Goal: Check status: Check status

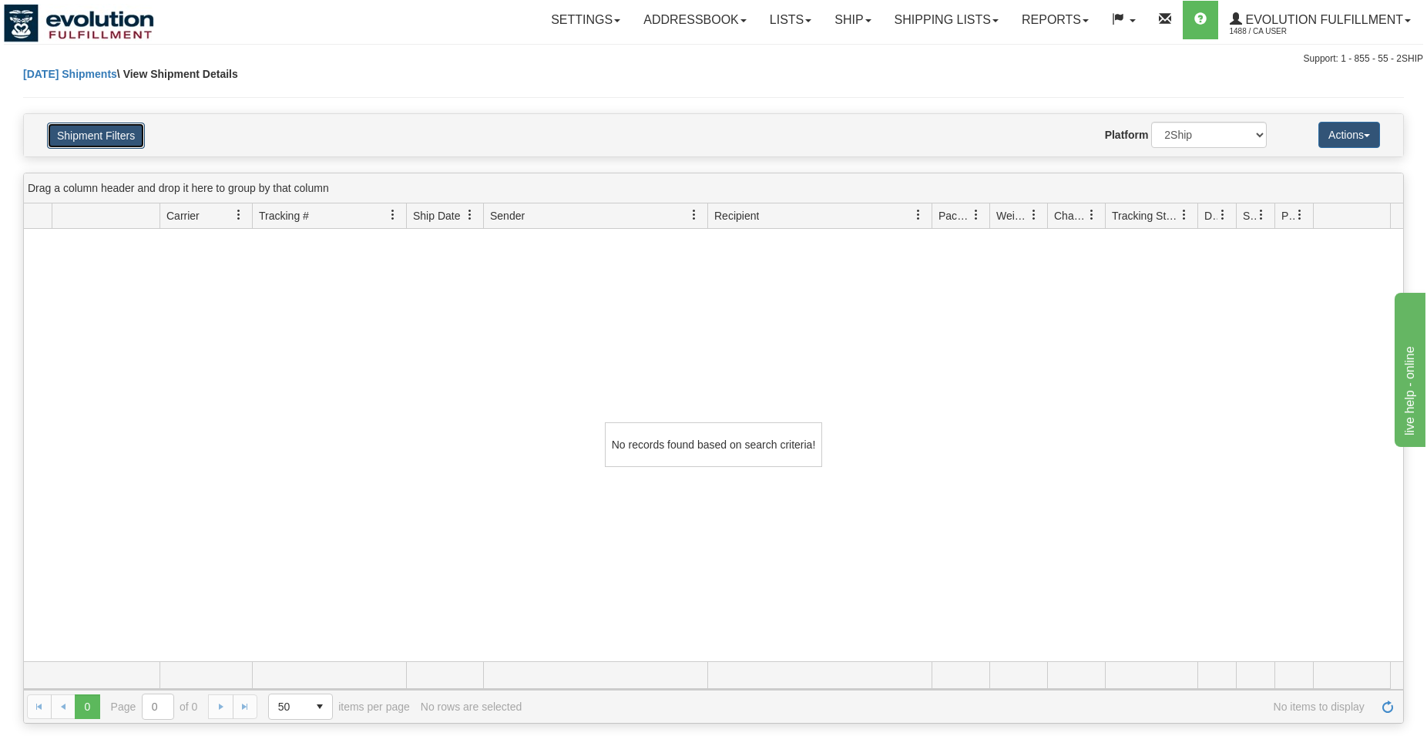
click at [72, 146] on button "Shipment Filters" at bounding box center [96, 136] width 98 height 26
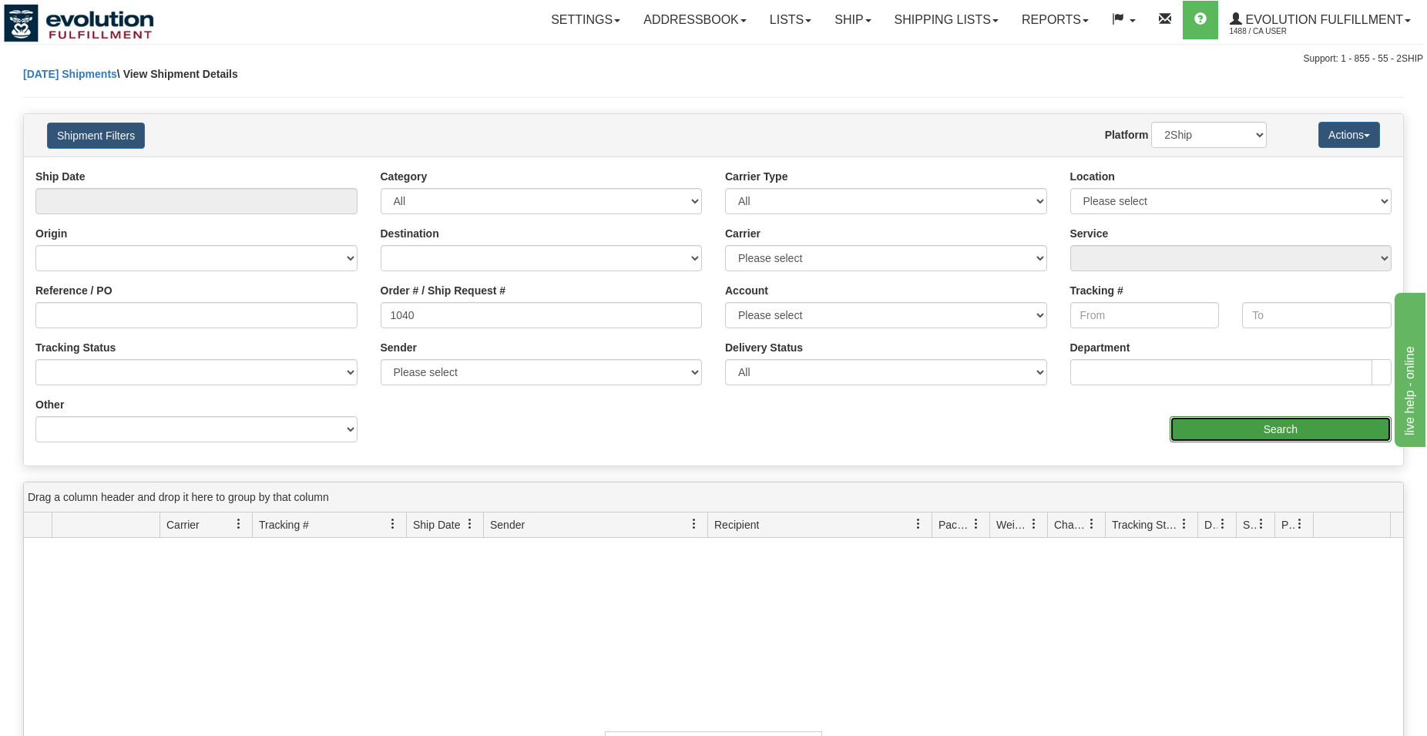
click at [1181, 437] on input "Search" at bounding box center [1281, 429] width 222 height 26
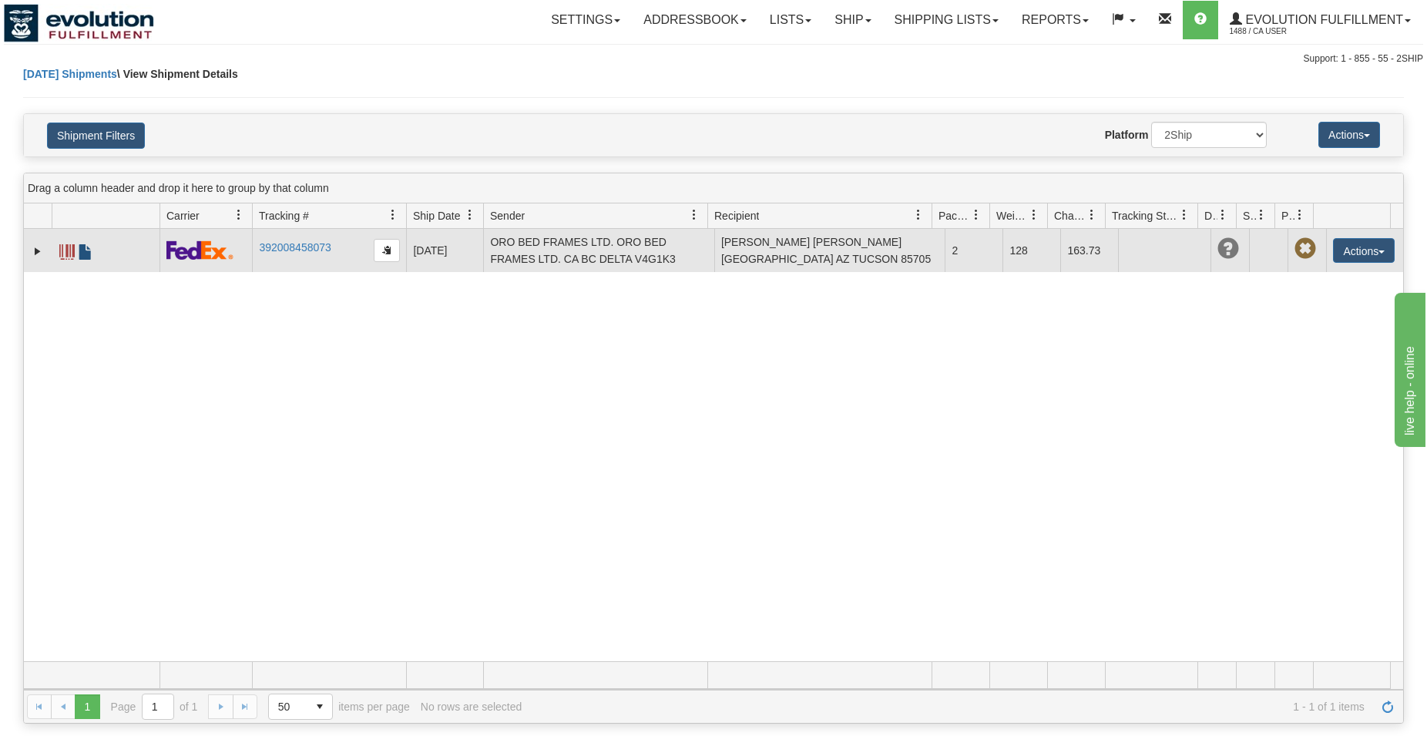
click at [90, 251] on span at bounding box center [85, 251] width 15 height 15
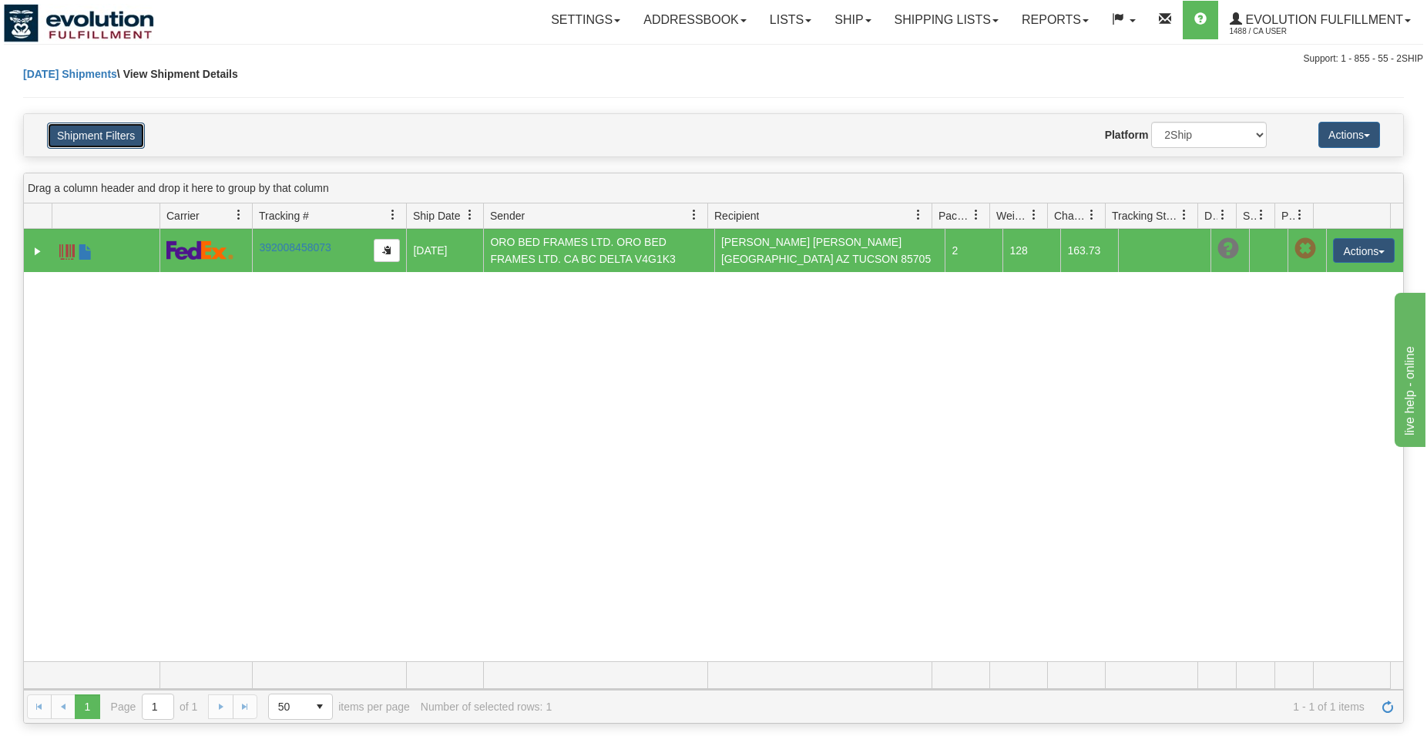
click at [124, 138] on button "Shipment Filters" at bounding box center [96, 136] width 98 height 26
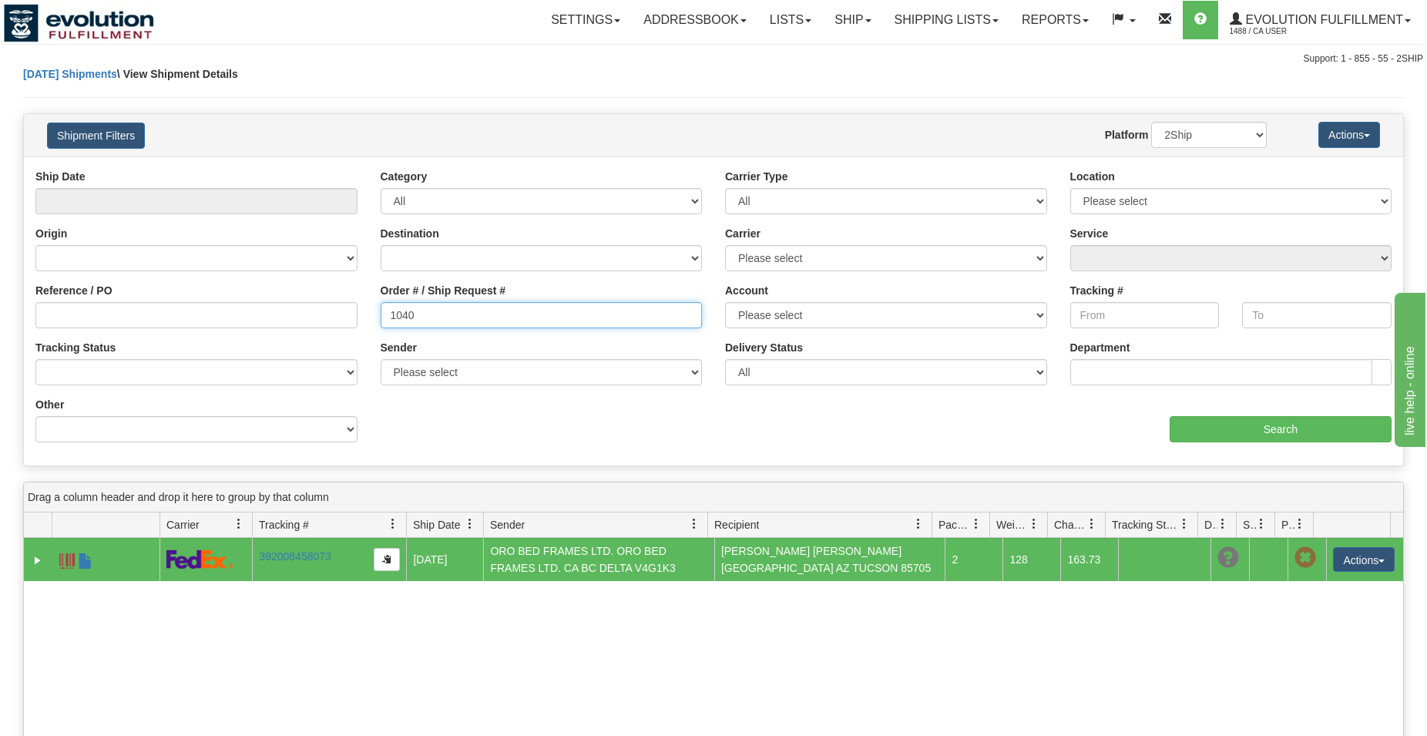
click at [409, 311] on input "1040" at bounding box center [542, 315] width 322 height 26
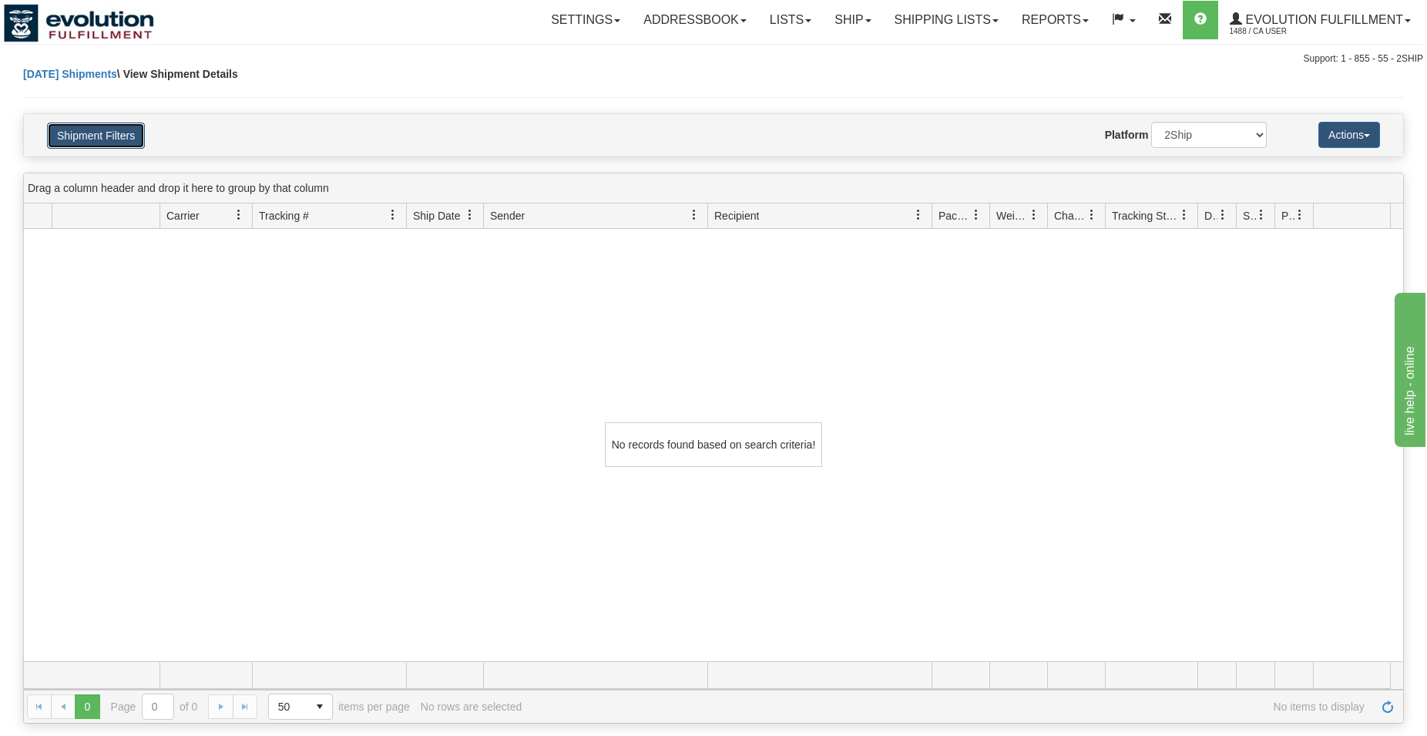
click at [134, 132] on button "Shipment Filters" at bounding box center [96, 136] width 98 height 26
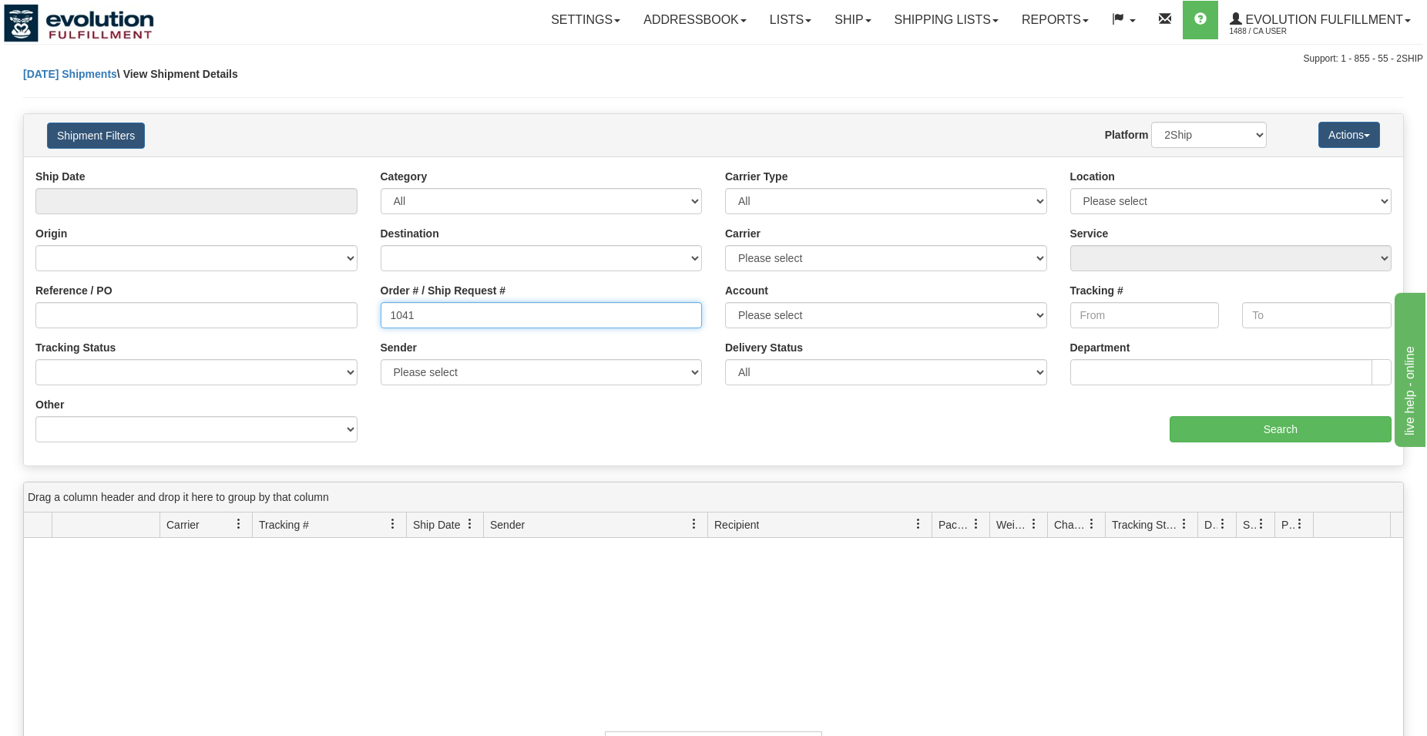
drag, startPoint x: 410, startPoint y: 306, endPoint x: 421, endPoint y: 318, distance: 16.4
click at [420, 309] on input "1041" at bounding box center [542, 315] width 322 height 26
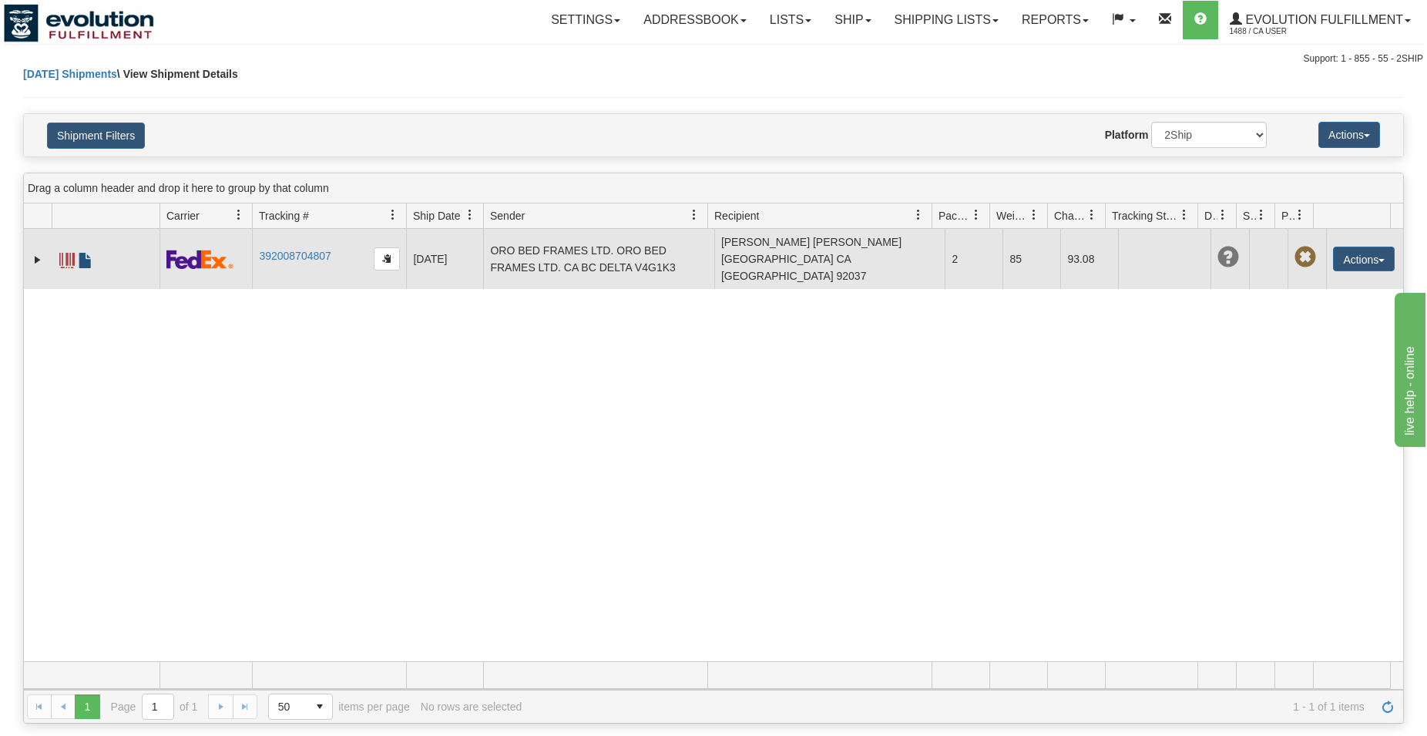
click at [80, 253] on span at bounding box center [85, 260] width 15 height 15
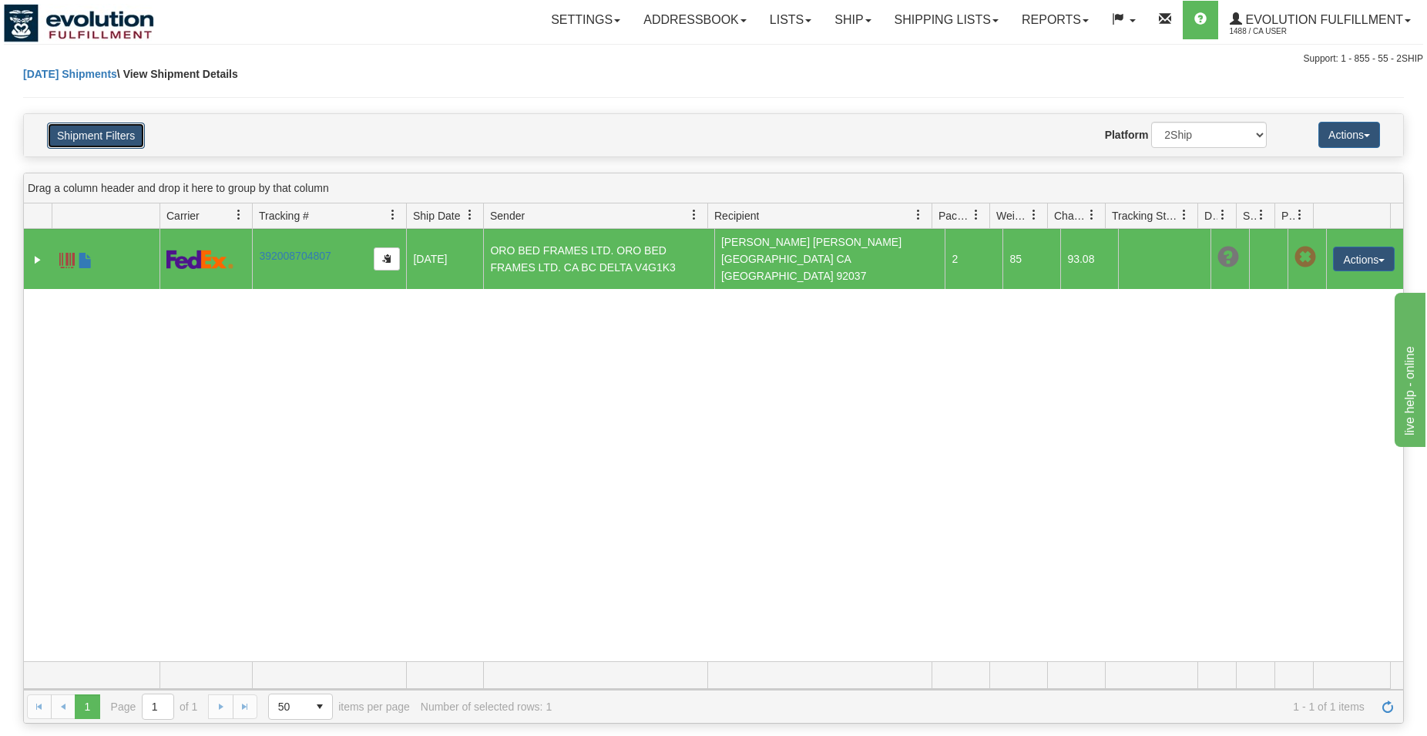
click at [120, 129] on button "Shipment Filters" at bounding box center [96, 136] width 98 height 26
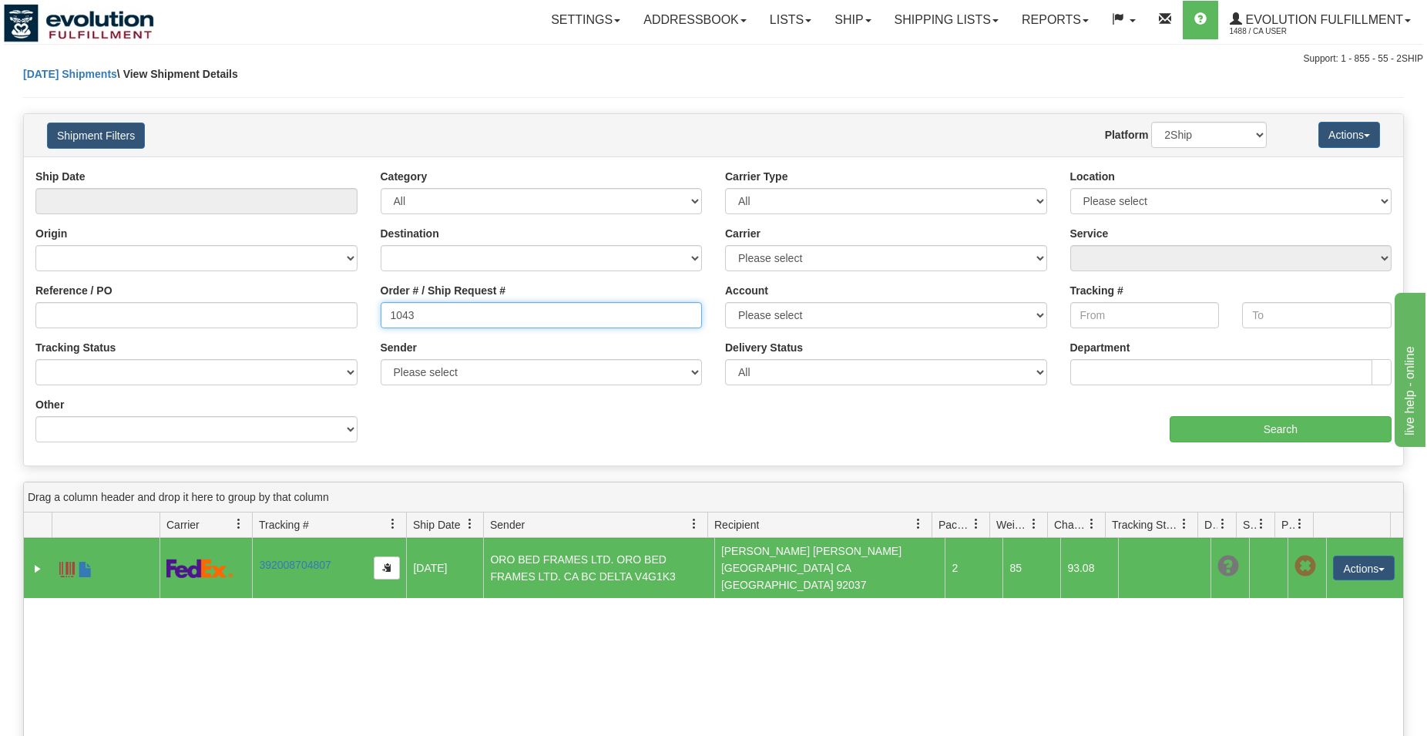
drag, startPoint x: 398, startPoint y: 317, endPoint x: 433, endPoint y: 326, distance: 35.9
click at [433, 326] on input "1043" at bounding box center [542, 315] width 322 height 26
type input "1037"
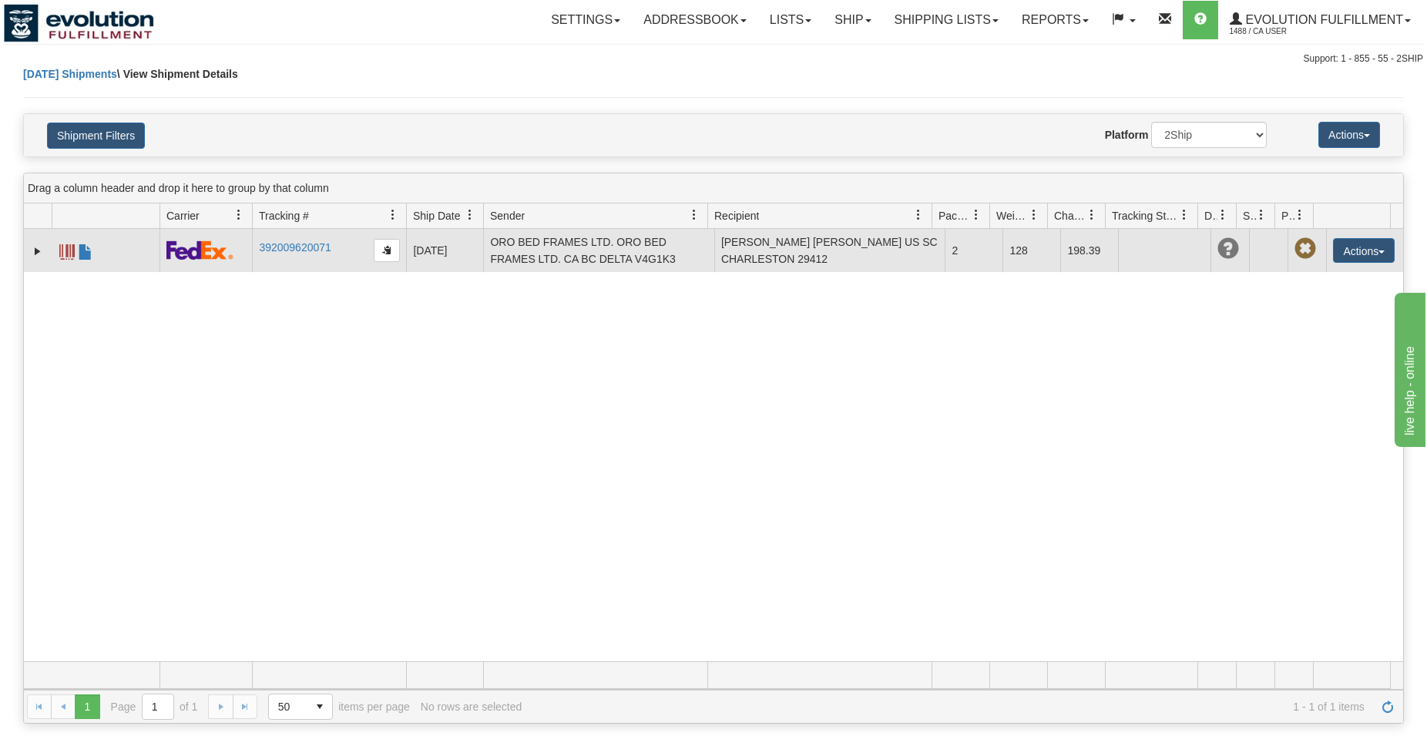
click at [72, 255] on span at bounding box center [66, 251] width 15 height 15
